Goal: Information Seeking & Learning: Learn about a topic

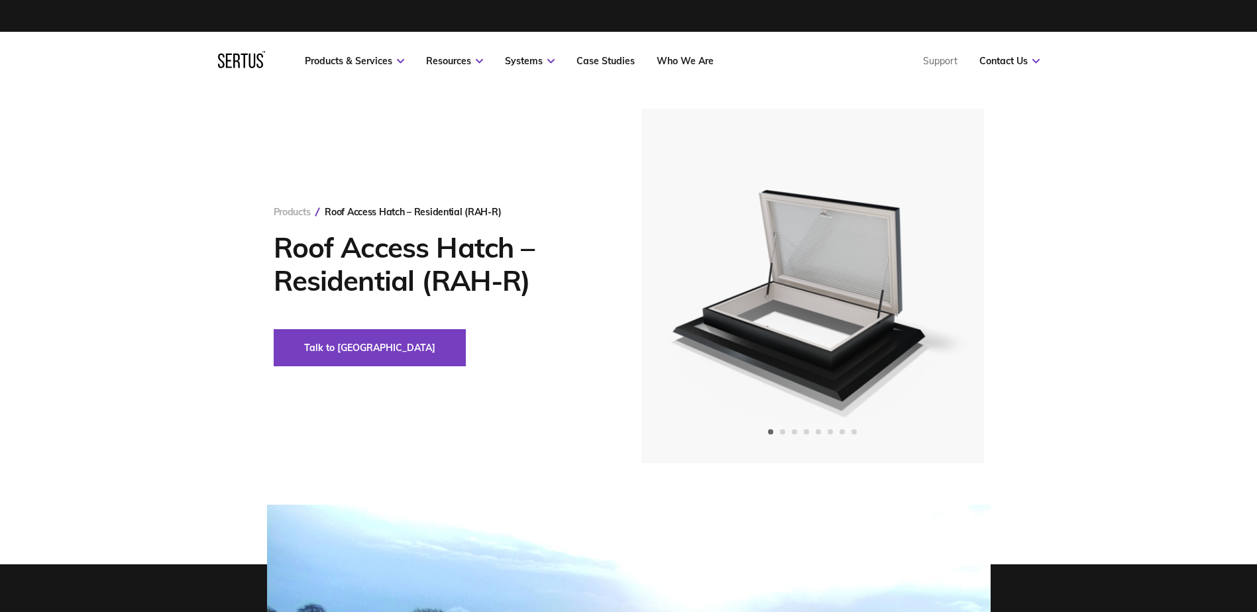
click at [296, 211] on link "Products" at bounding box center [292, 212] width 37 height 12
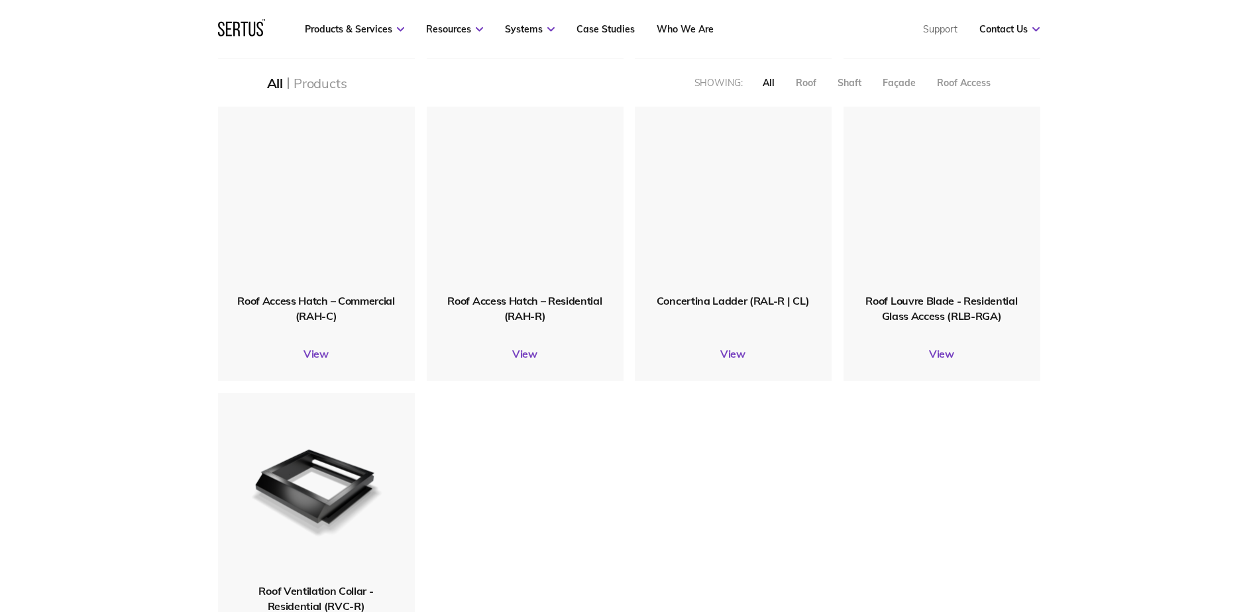
scroll to position [1457, 0]
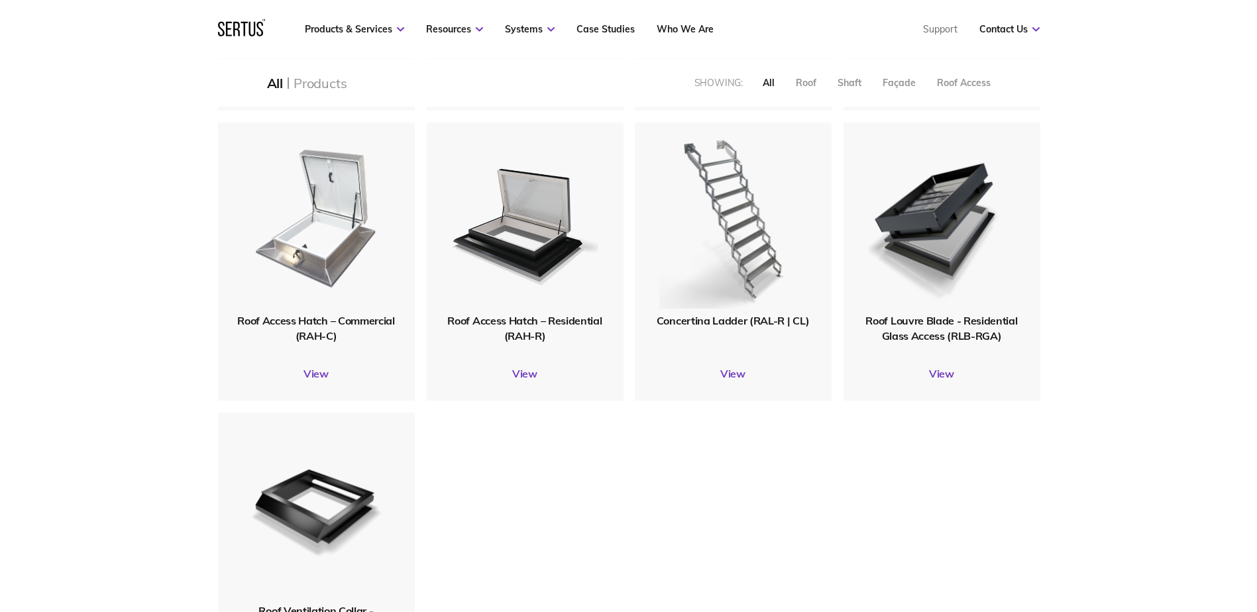
click at [278, 306] on img at bounding box center [316, 218] width 156 height 191
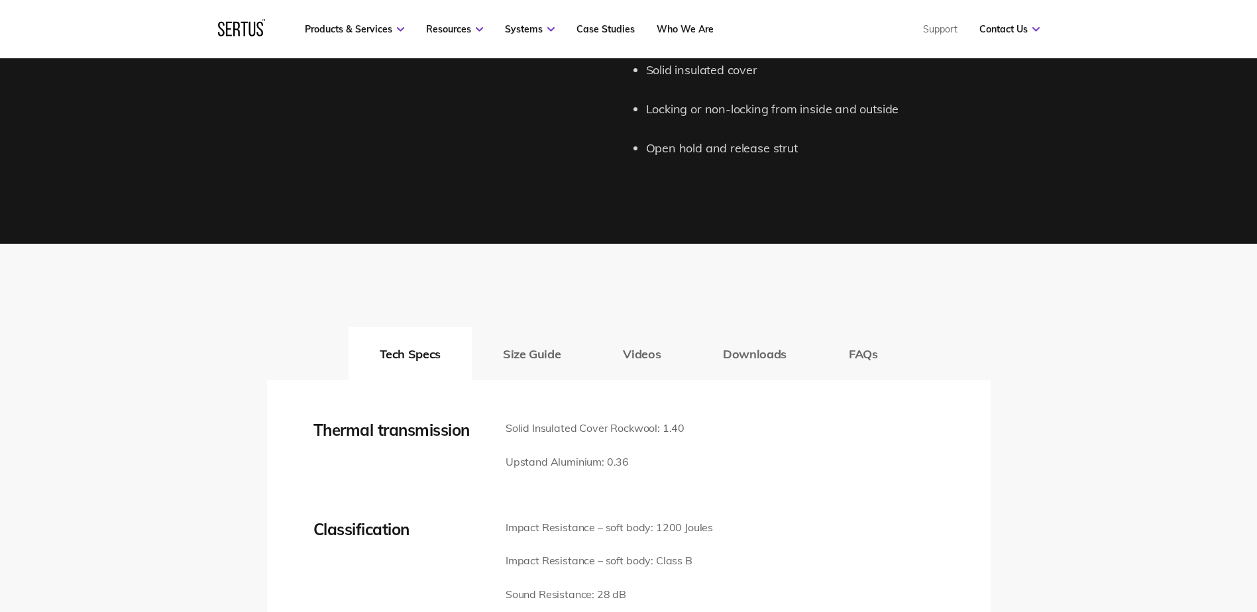
scroll to position [1722, 0]
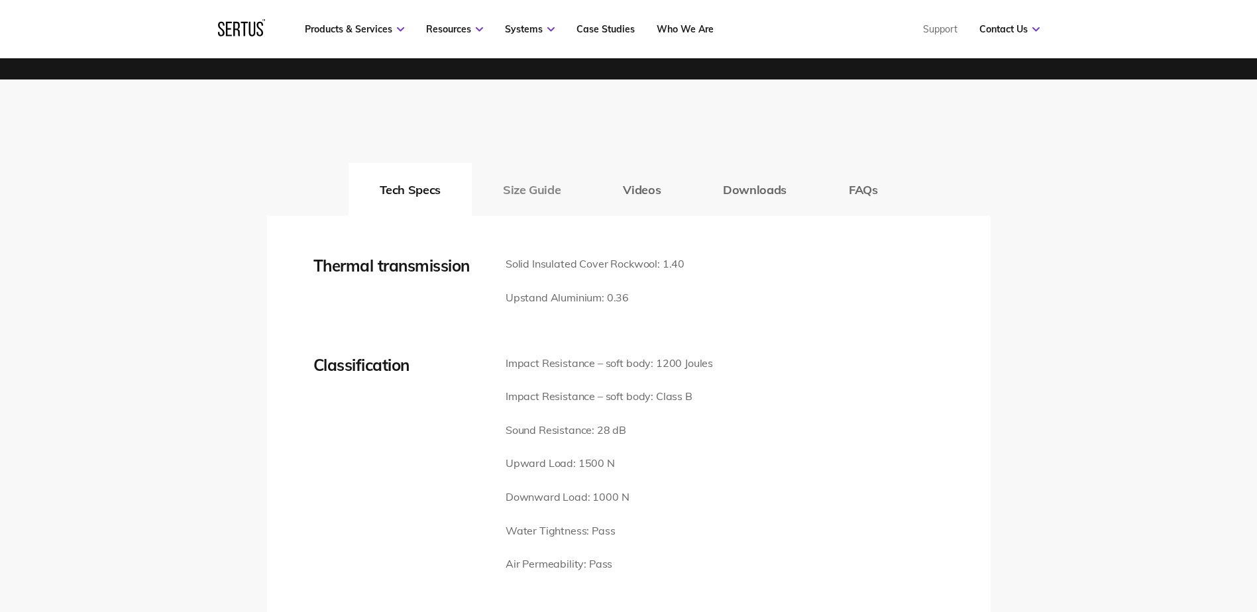
click at [542, 197] on button "Size Guide" at bounding box center [532, 189] width 120 height 53
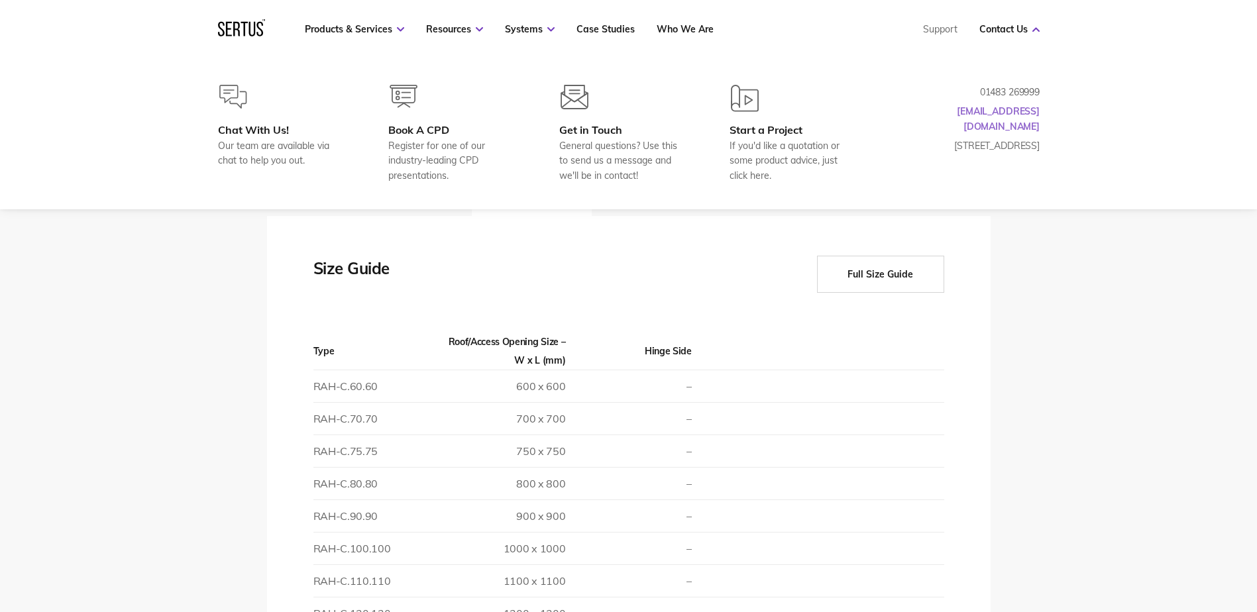
drag, startPoint x: 1040, startPoint y: 114, endPoint x: 985, endPoint y: 115, distance: 55.0
click at [985, 115] on div "Chat With Us! Our team are available via chat to help you out. Book A CPD Regis…" at bounding box center [628, 134] width 874 height 98
click at [985, 115] on link "[EMAIL_ADDRESS][DOMAIN_NAME]" at bounding box center [997, 118] width 83 height 26
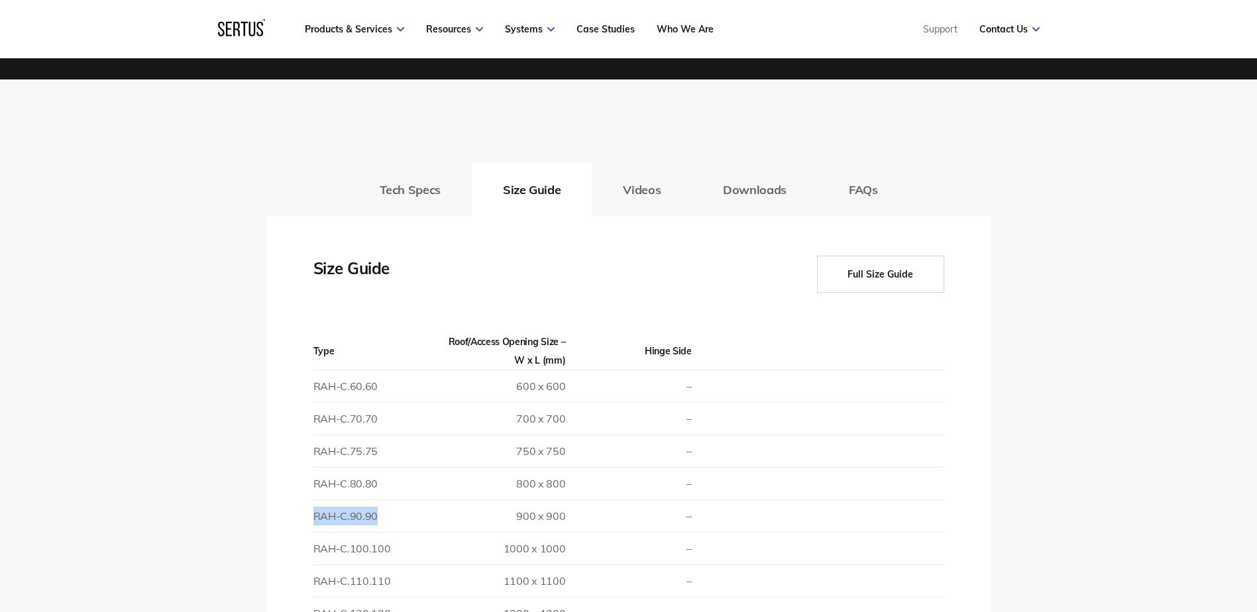
drag, startPoint x: 382, startPoint y: 519, endPoint x: 314, endPoint y: 517, distance: 67.6
click at [314, 517] on td "RAH-C.90.90" at bounding box center [376, 516] width 126 height 32
copy td "RAH-C.90.90"
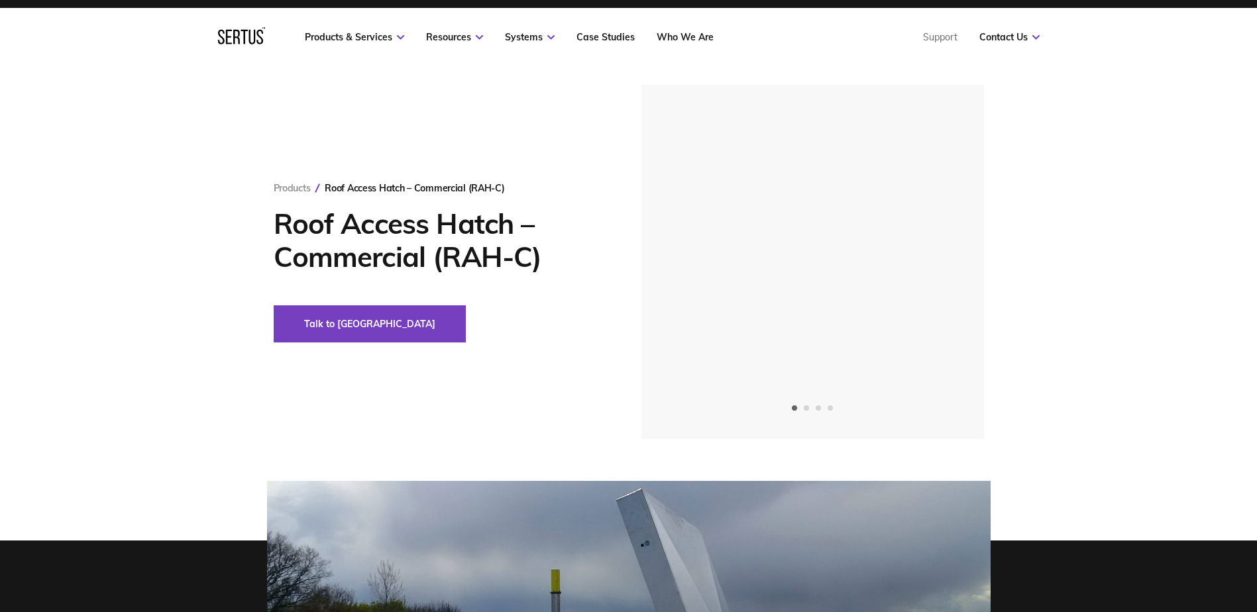
scroll to position [0, 0]
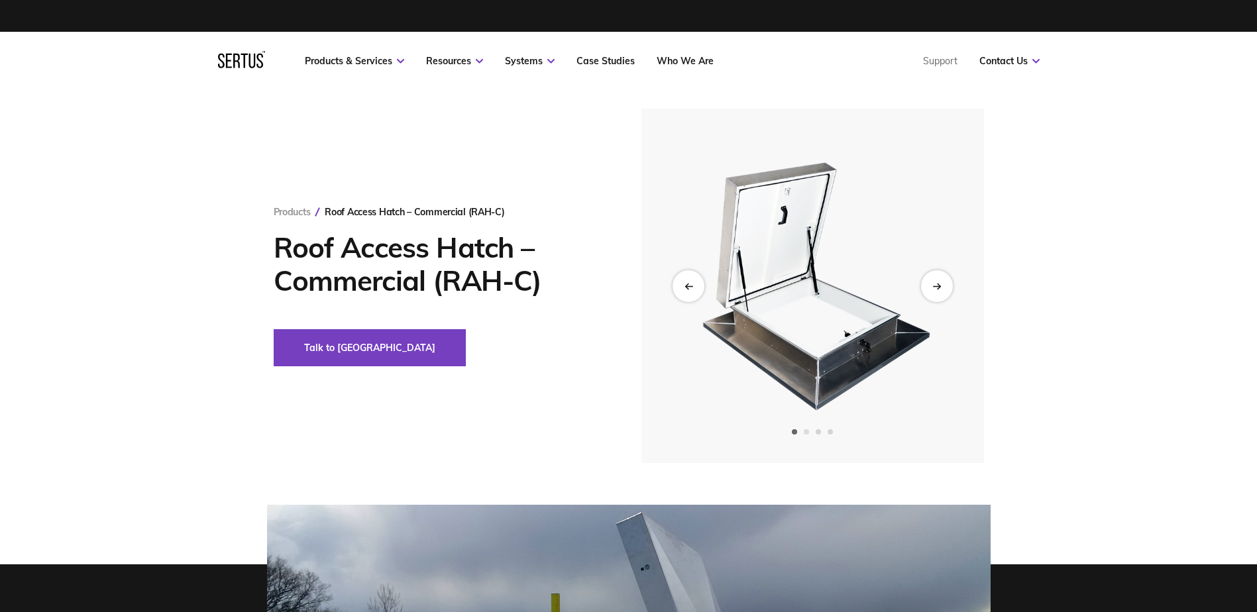
click at [805, 431] on span "Go to slide 2" at bounding box center [805, 431] width 5 height 5
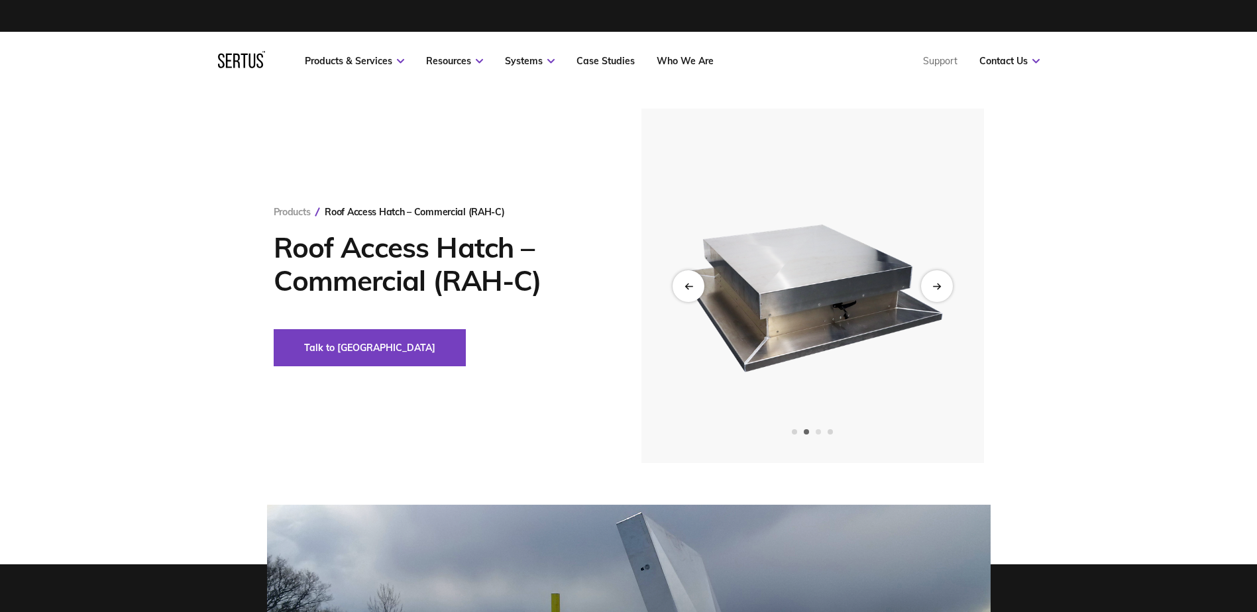
click at [820, 431] on span "Go to slide 3" at bounding box center [817, 431] width 5 height 5
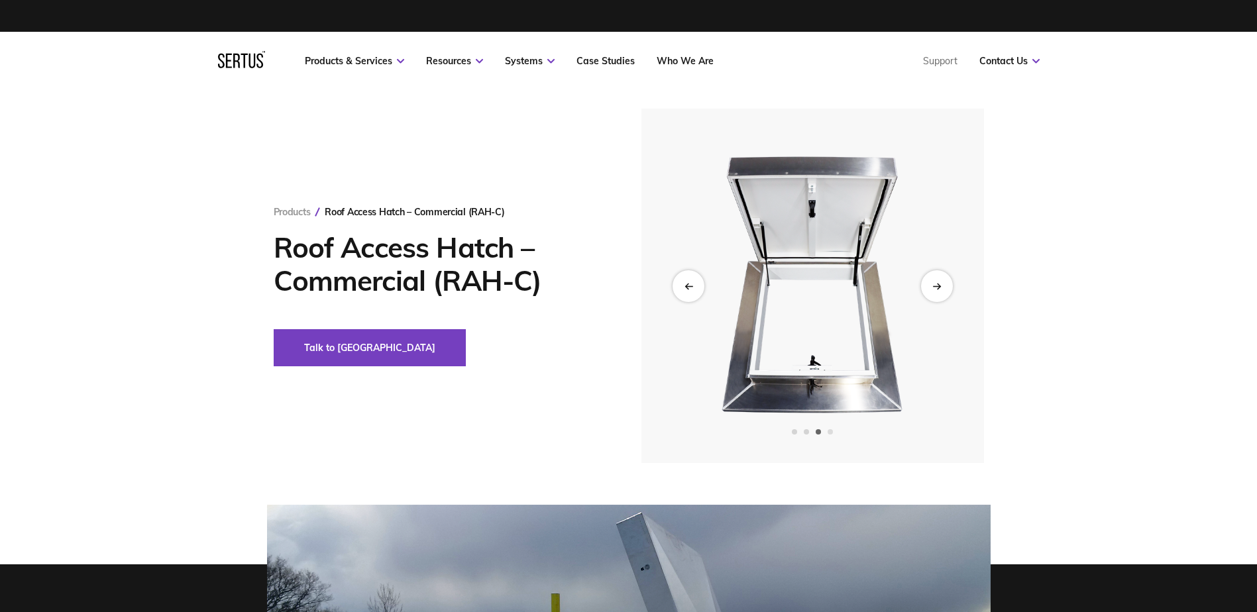
click at [833, 431] on span "Go to slide 4" at bounding box center [829, 431] width 5 height 5
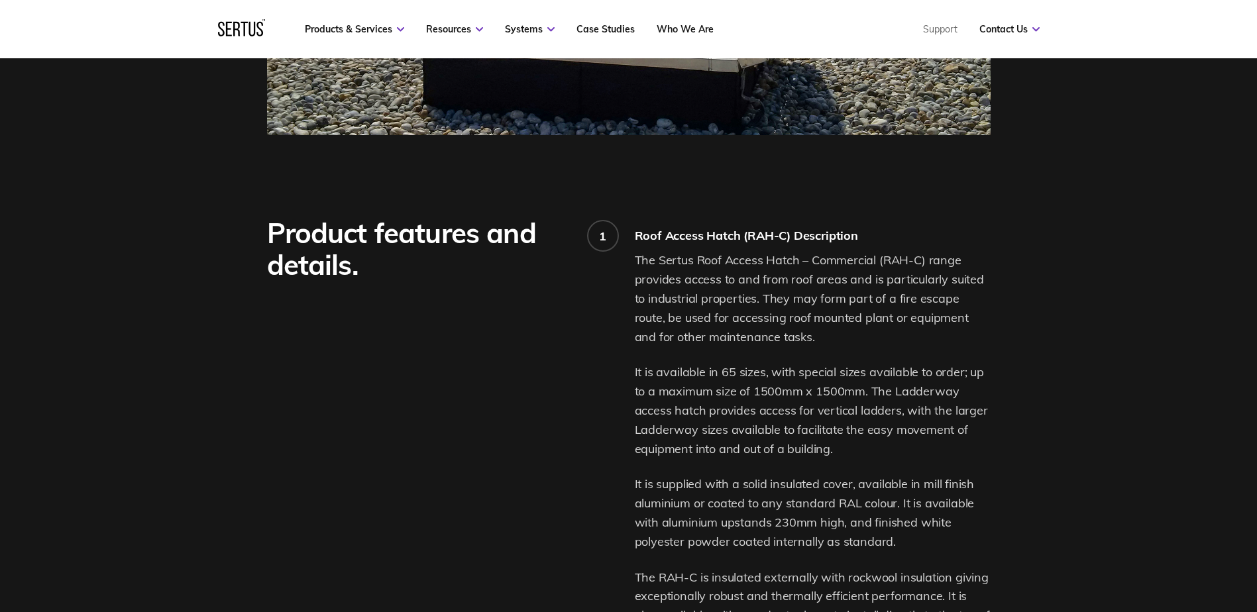
scroll to position [861, 0]
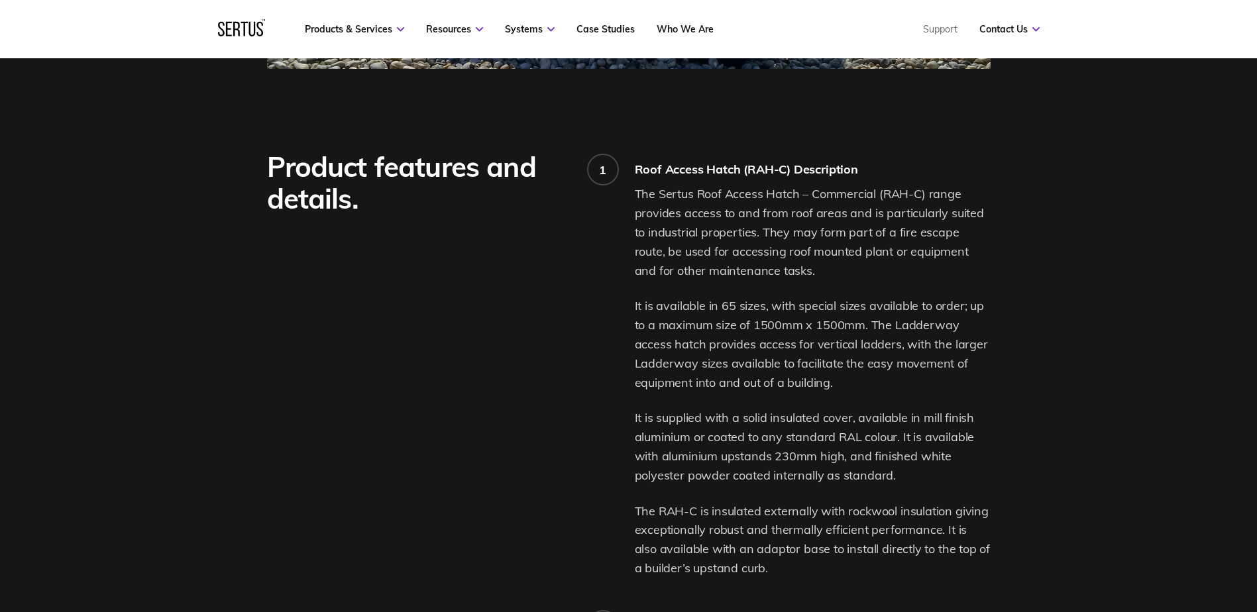
click at [1016, 295] on div "Product features and details. 1 Roof Access Hatch (RAH-C) Description The Sertu…" at bounding box center [628, 512] width 776 height 723
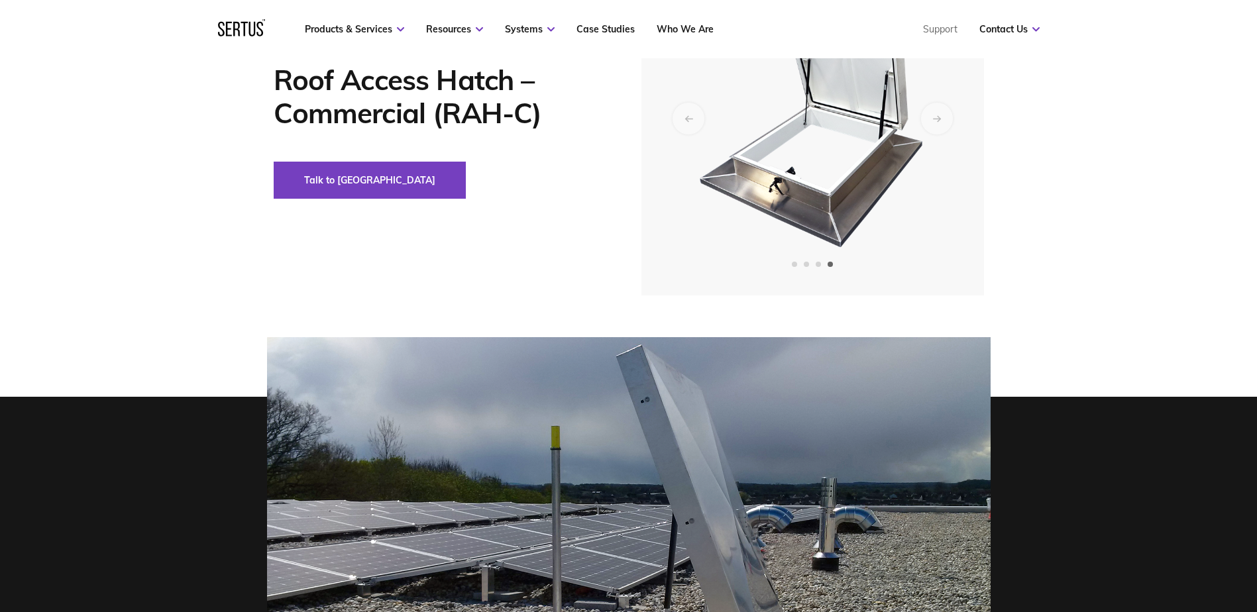
scroll to position [0, 0]
